Goal: Connect with others: Connect with others

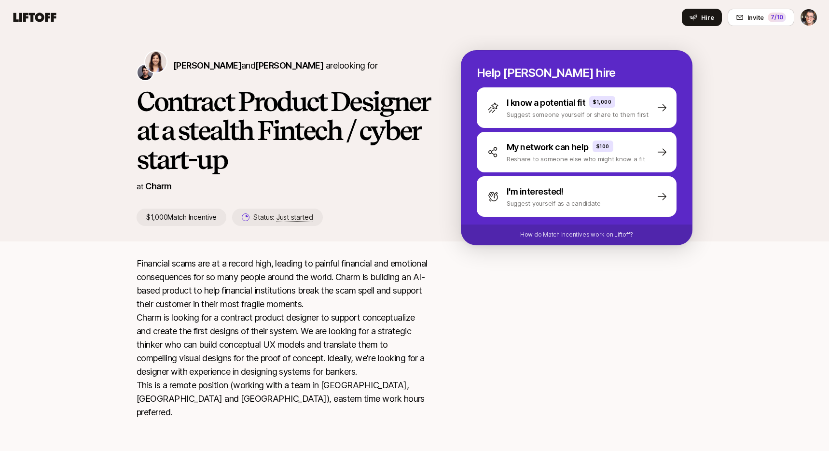
click at [29, 13] on icon at bounding box center [35, 18] width 46 height 14
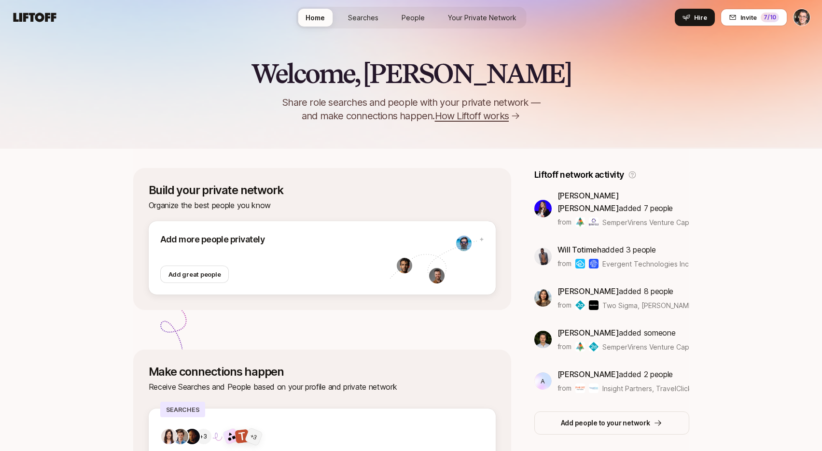
click at [368, 21] on span "Searches" at bounding box center [363, 18] width 30 height 10
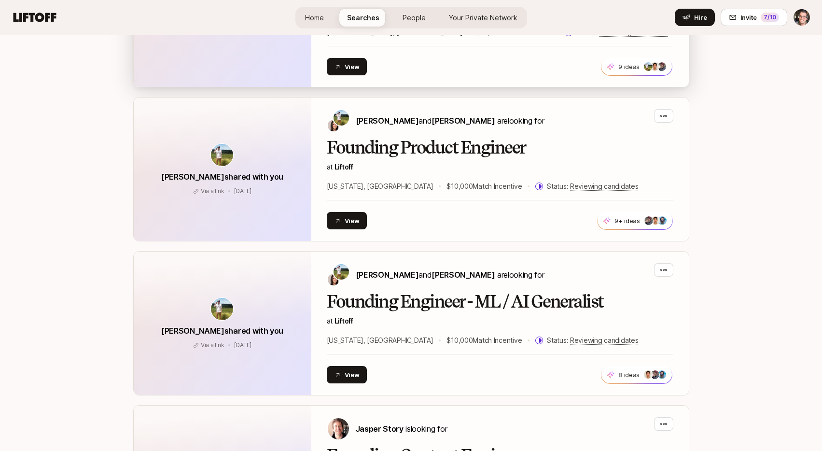
scroll to position [1157, 0]
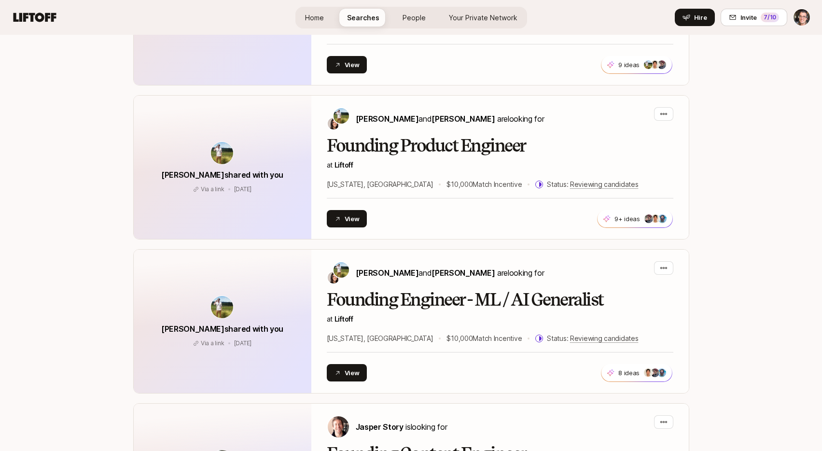
click at [52, 18] on icon at bounding box center [35, 17] width 43 height 9
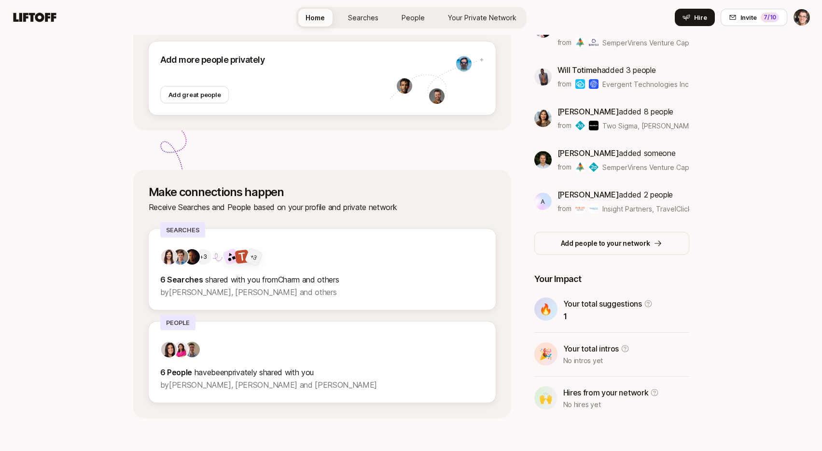
scroll to position [185, 0]
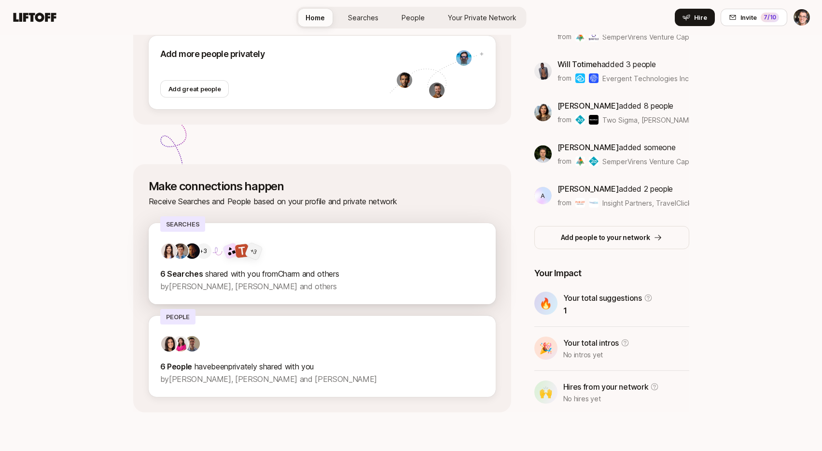
click at [286, 280] on p "by Nili Metuki, Francis Barth and others" at bounding box center [322, 286] width 324 height 13
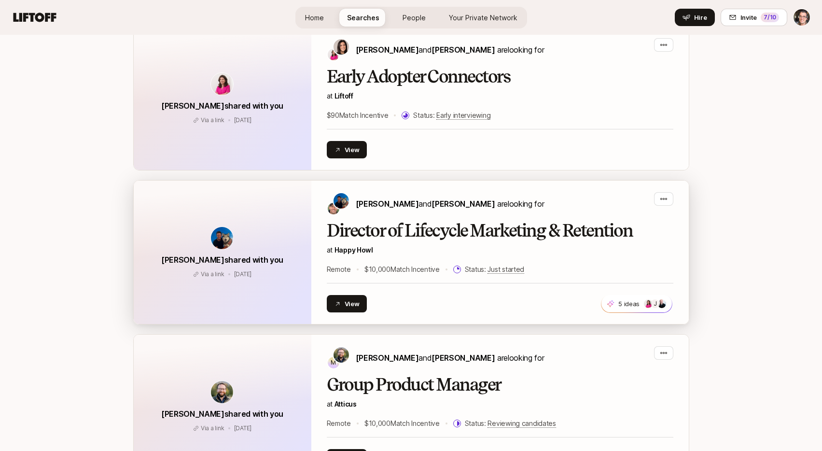
scroll to position [2305, 0]
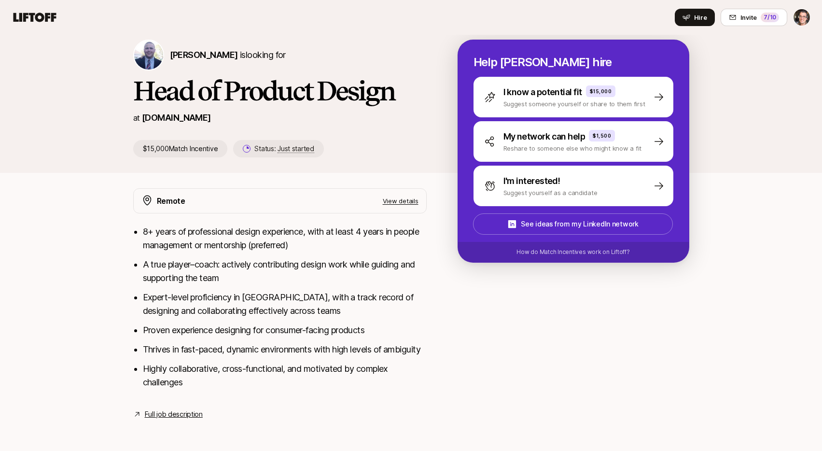
scroll to position [24, 0]
click at [396, 196] on p "View details" at bounding box center [401, 201] width 36 height 10
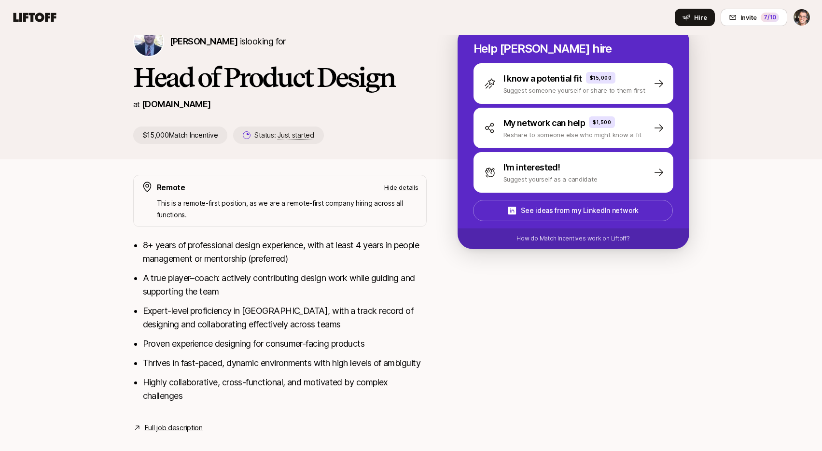
click at [396, 185] on p "Hide details" at bounding box center [401, 187] width 34 height 10
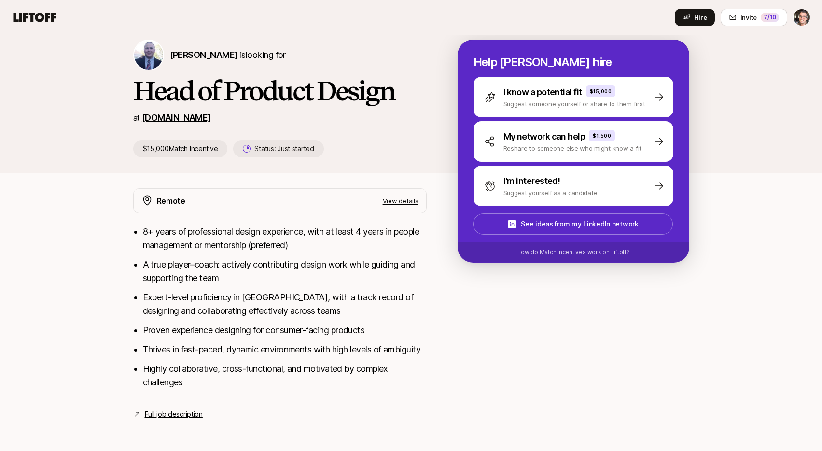
click at [185, 112] on link "Courtyard.io" at bounding box center [176, 117] width 69 height 10
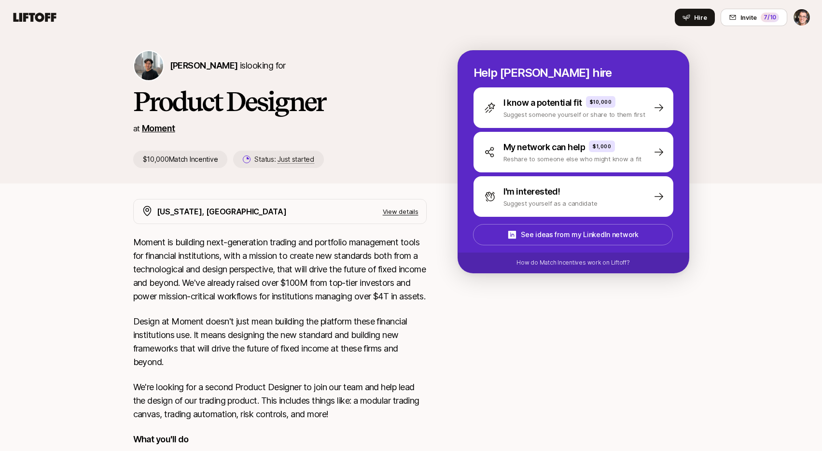
click at [158, 126] on link "Moment" at bounding box center [158, 128] width 33 height 10
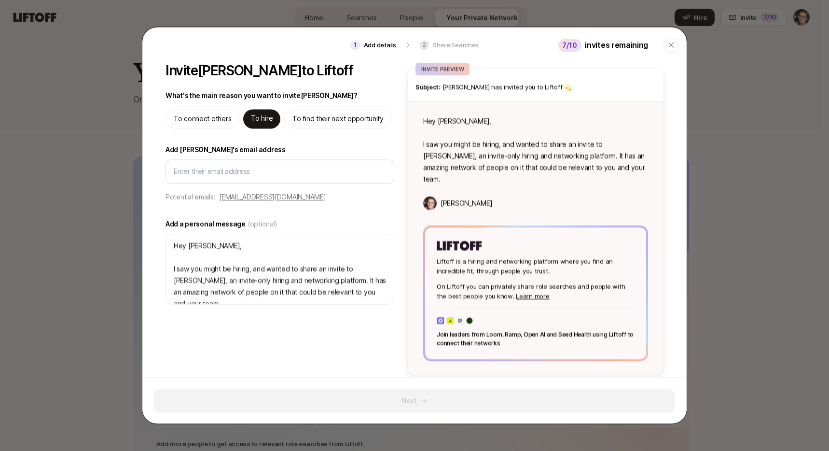
type textarea "x"
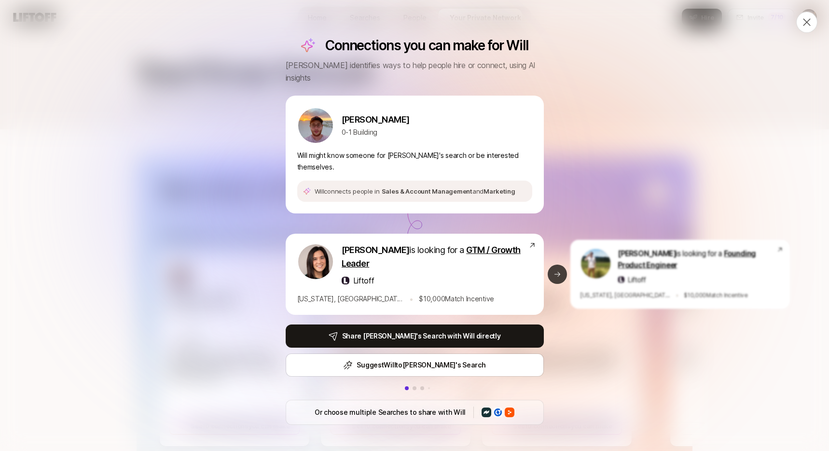
click at [555, 266] on button "Next slide" at bounding box center [557, 273] width 19 height 19
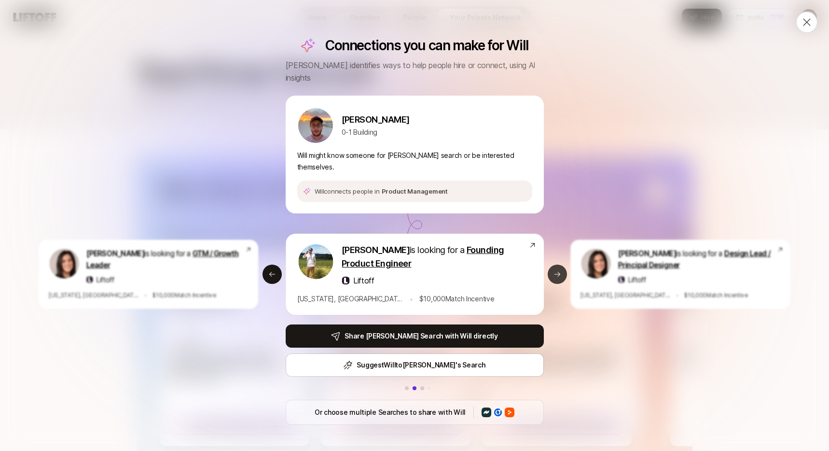
click at [555, 266] on button "Next slide" at bounding box center [557, 273] width 19 height 19
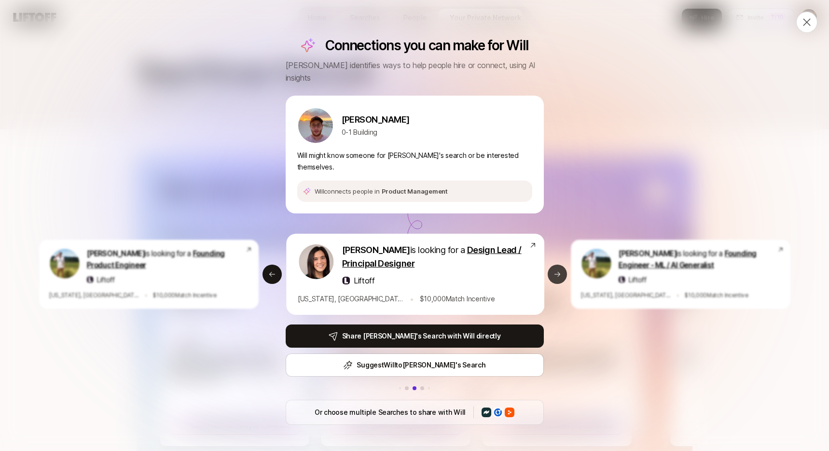
click at [555, 266] on button "Next slide" at bounding box center [557, 273] width 19 height 19
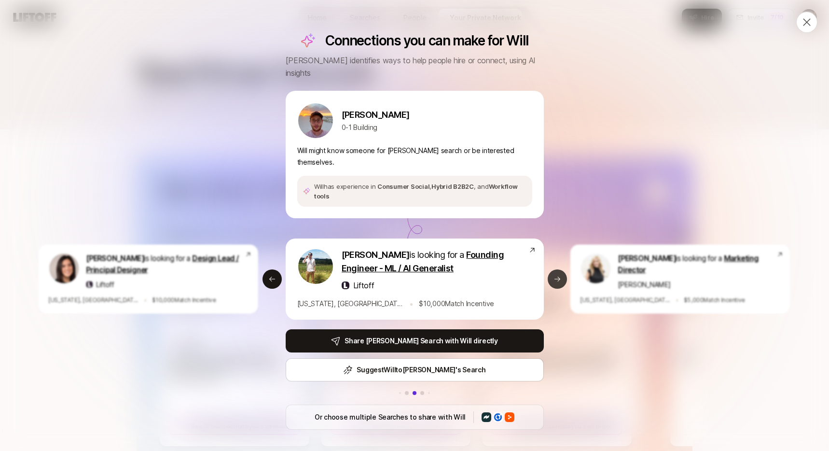
click at [555, 276] on icon at bounding box center [557, 278] width 6 height 5
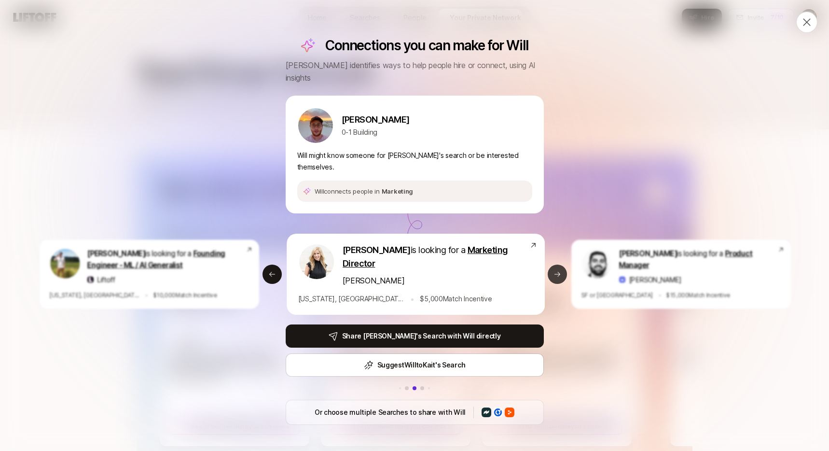
click at [555, 266] on button "Next slide" at bounding box center [557, 273] width 19 height 19
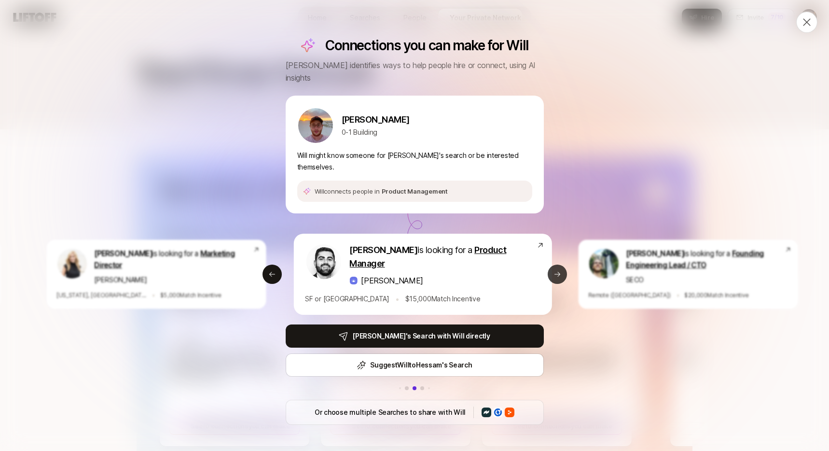
click at [555, 266] on button "Next slide" at bounding box center [557, 273] width 19 height 19
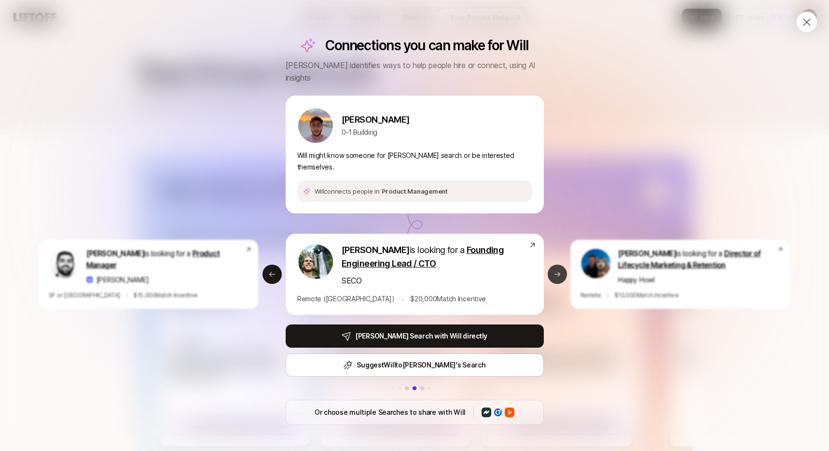
click at [555, 266] on button "Next slide" at bounding box center [557, 273] width 19 height 19
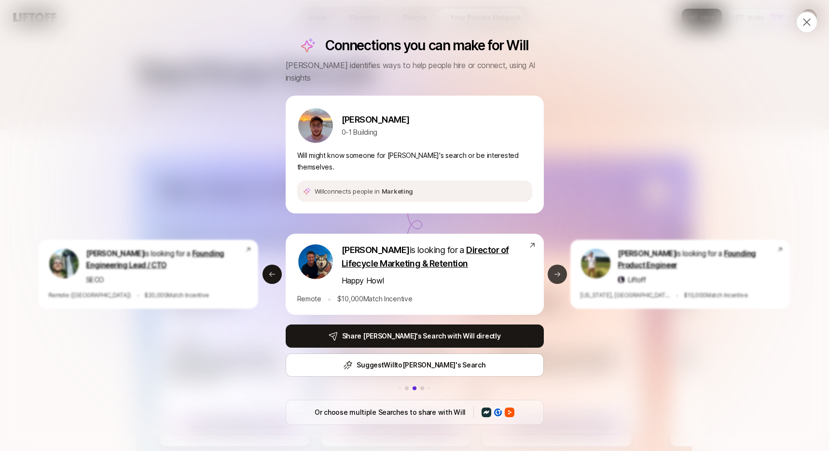
click at [555, 266] on button "Next slide" at bounding box center [557, 273] width 19 height 19
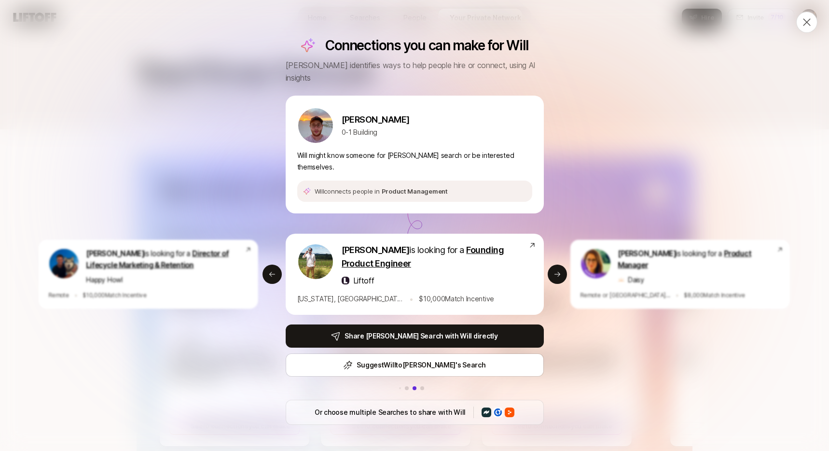
click at [614, 134] on div "Connections you can make for Will Liftoff identifies ways to help people hire o…" at bounding box center [414, 225] width 829 height 451
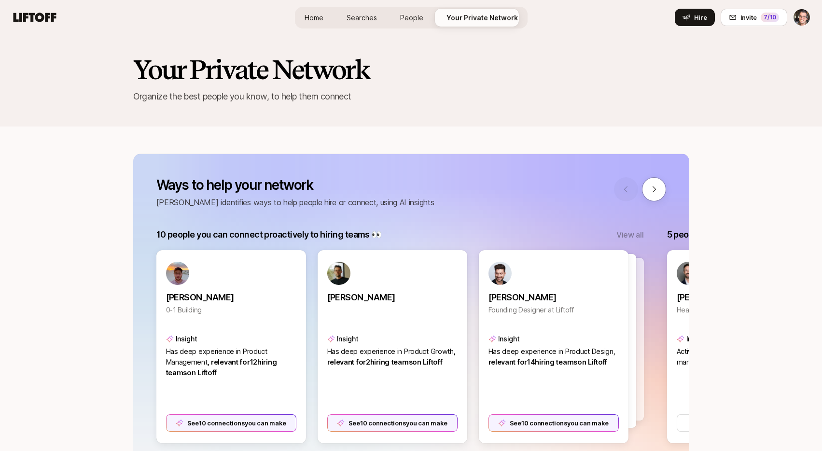
scroll to position [20, 0]
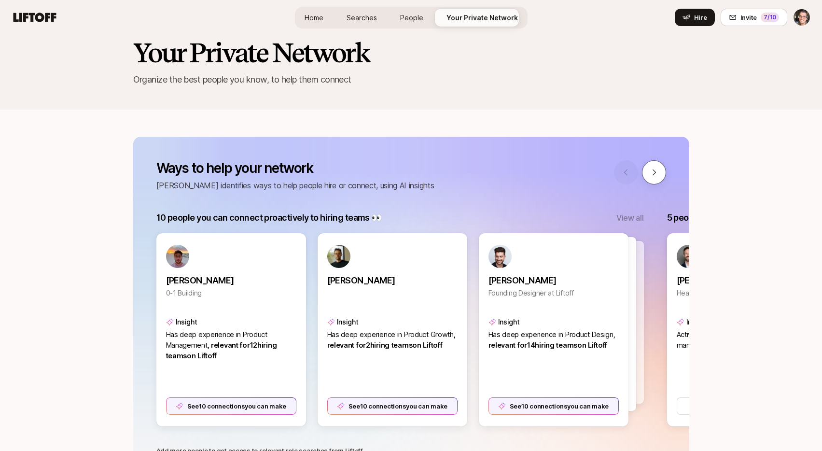
click at [658, 175] on icon at bounding box center [653, 172] width 9 height 9
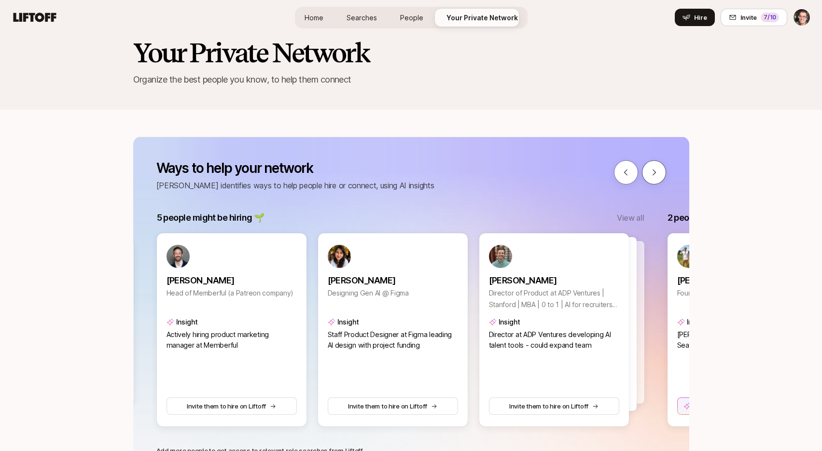
scroll to position [0, 511]
click at [541, 359] on div "Ethan Kessinger Director of Product at ADP Ventures | Stanford | MBA | 0 to 1 |…" at bounding box center [553, 329] width 151 height 195
click at [638, 316] on div at bounding box center [568, 322] width 151 height 164
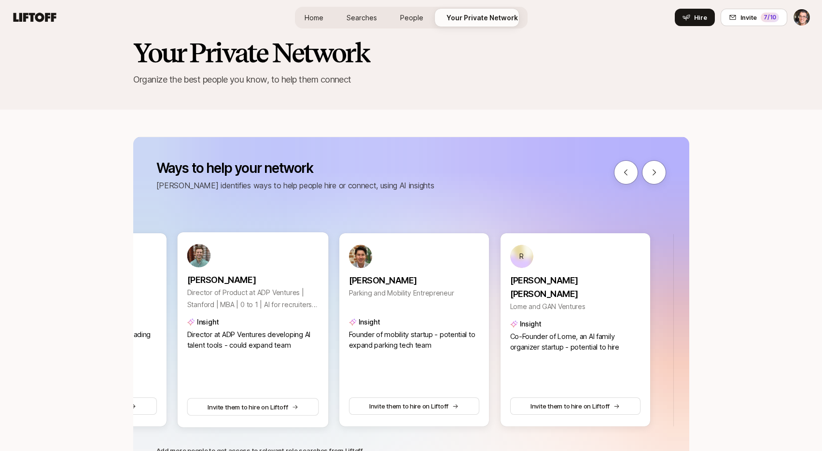
scroll to position [0, 832]
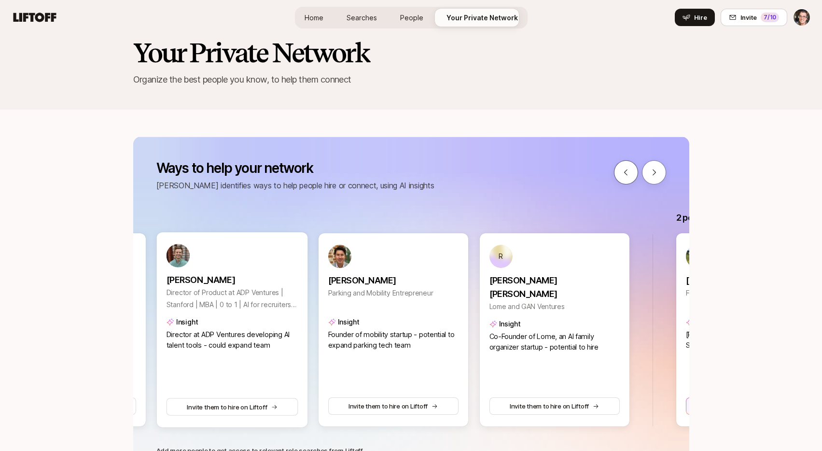
click at [623, 175] on icon at bounding box center [625, 172] width 9 height 9
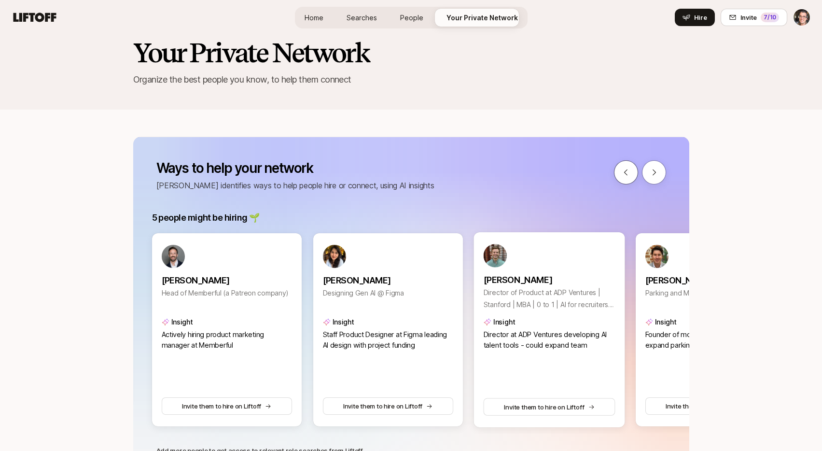
scroll to position [0, 511]
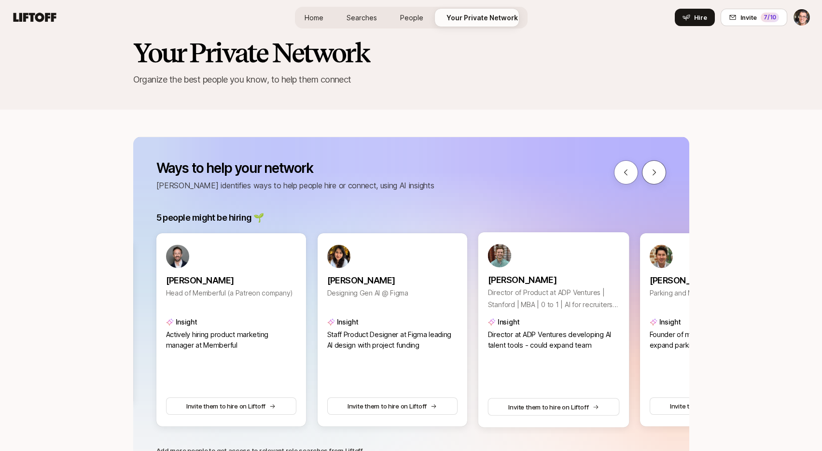
click at [664, 177] on button at bounding box center [654, 172] width 24 height 24
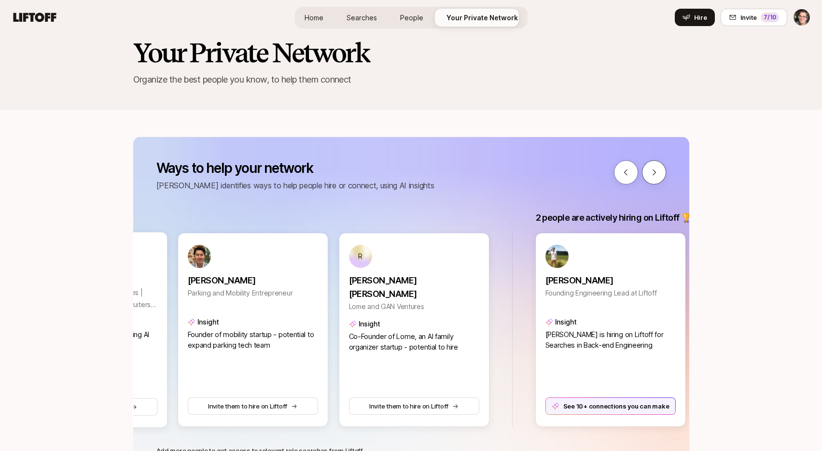
scroll to position [0, 994]
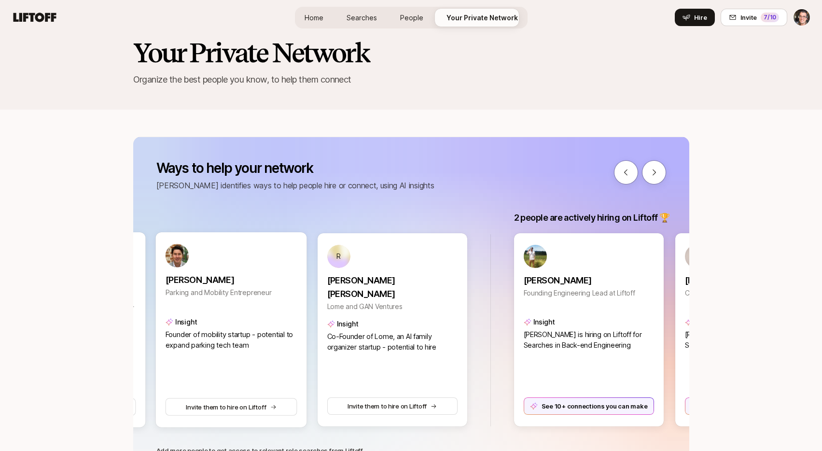
click at [228, 278] on p "Joel Christensen" at bounding box center [231, 280] width 132 height 14
